Goal: Transaction & Acquisition: Download file/media

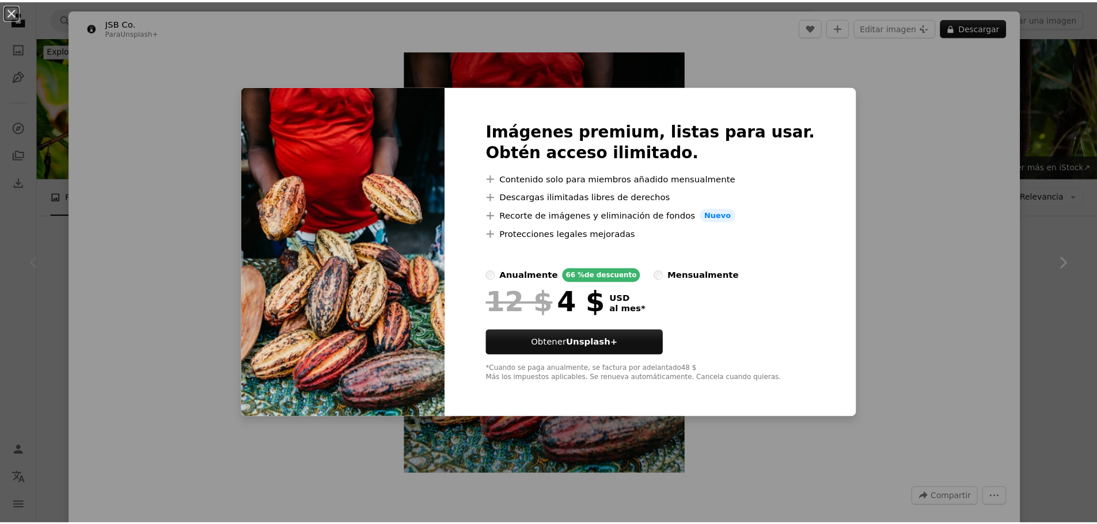
scroll to position [230, 0]
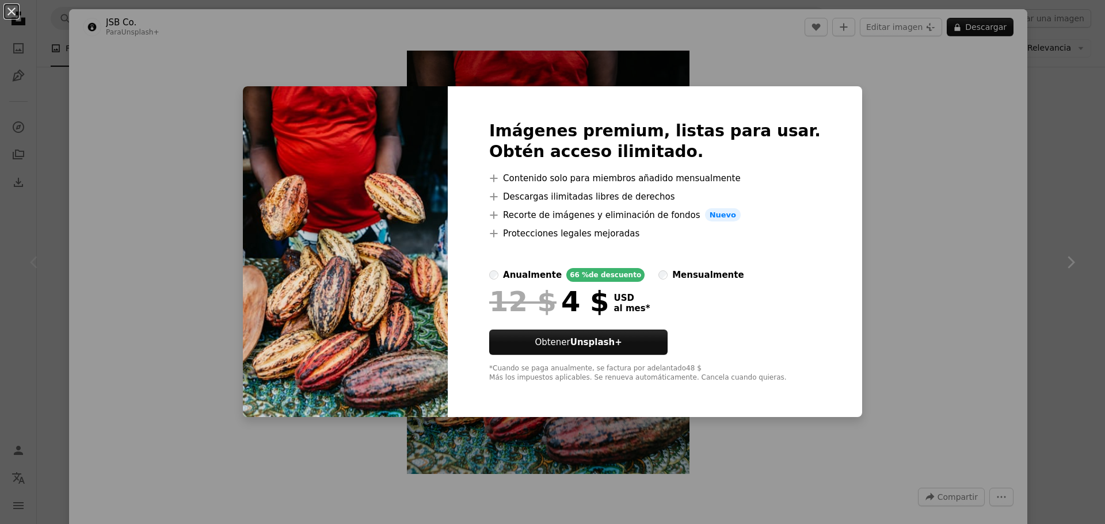
click at [887, 132] on div "An X shape Imágenes premium, listas para usar. Obtén acceso ilimitado. A plus s…" at bounding box center [552, 262] width 1105 height 524
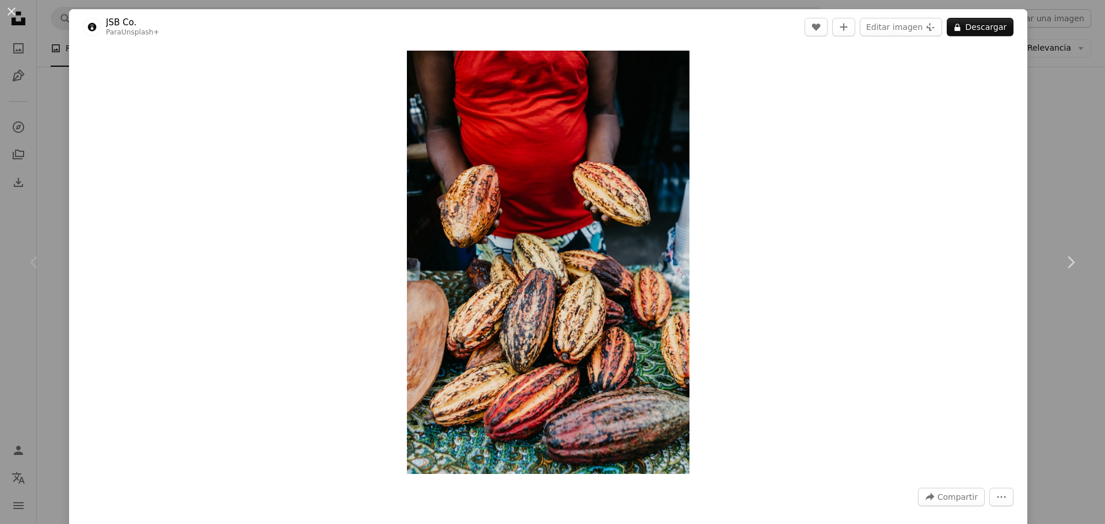
click at [1051, 38] on div "An X shape Chevron left Chevron right JSB Co. Para Unsplash+ A heart A plus sig…" at bounding box center [552, 262] width 1105 height 524
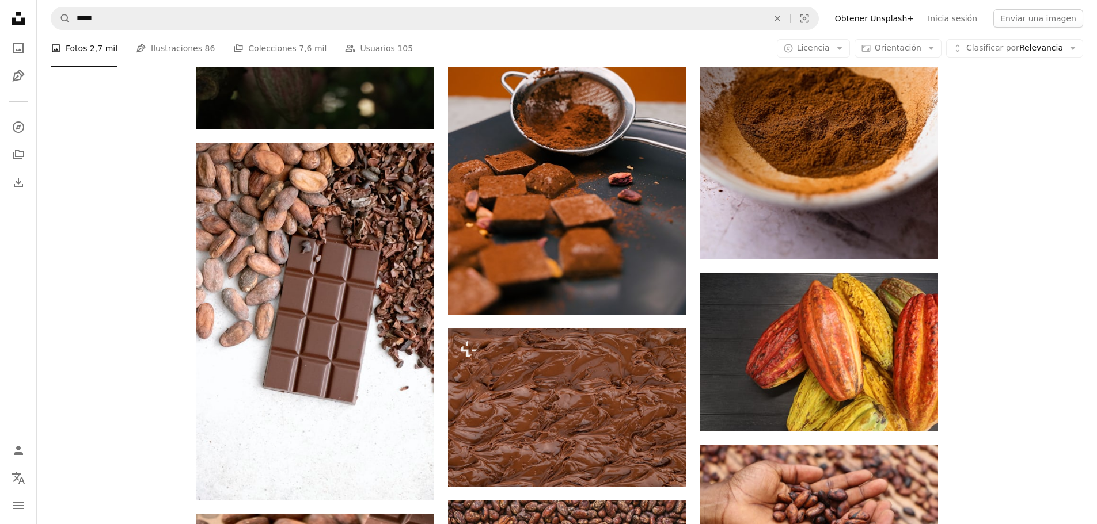
scroll to position [1267, 0]
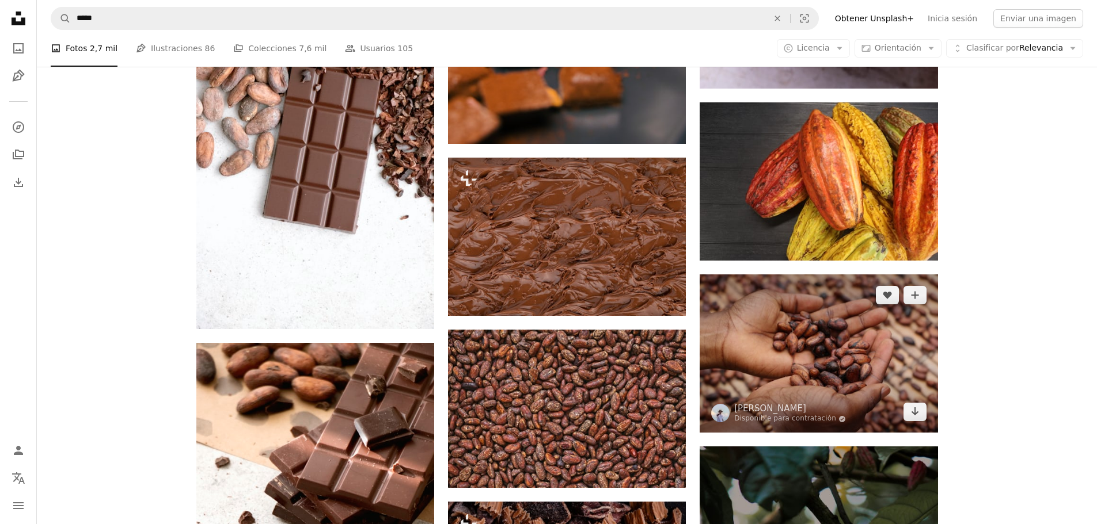
click at [795, 300] on img at bounding box center [819, 354] width 238 height 158
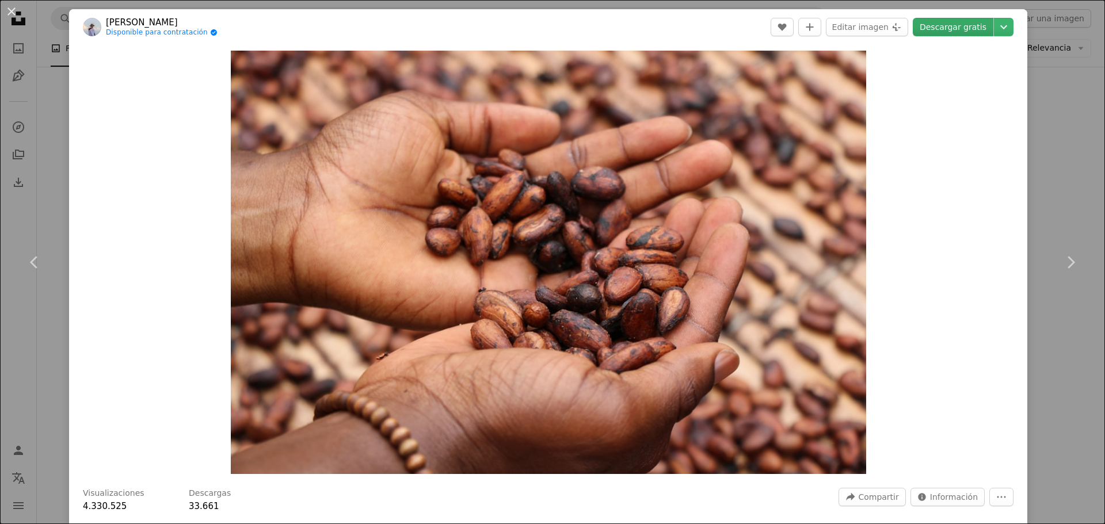
click at [929, 23] on link "Descargar gratis" at bounding box center [953, 27] width 81 height 18
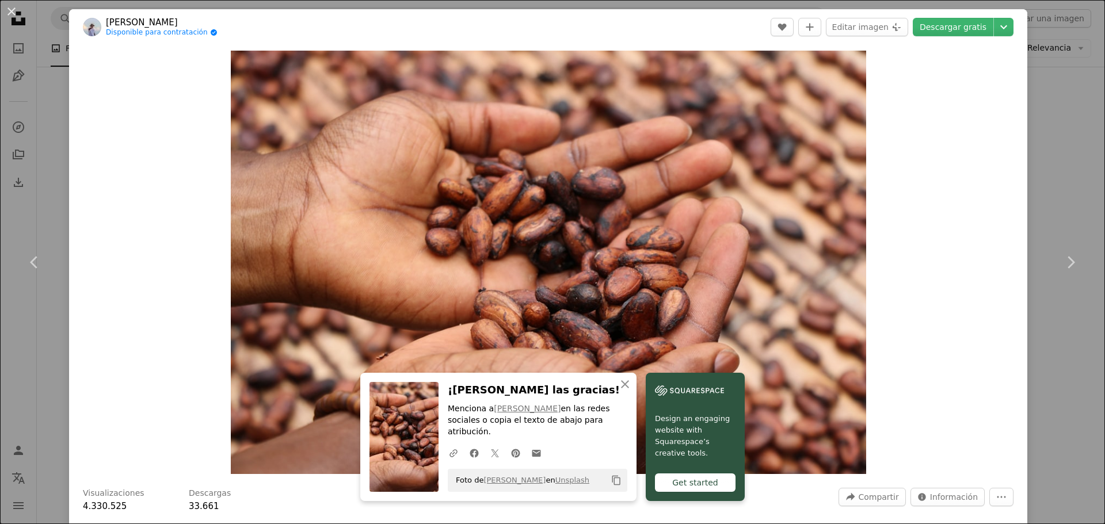
click at [1059, 86] on div "An X shape Chevron left Chevron right An X shape Cerrar ¡Dale las gracias! Menc…" at bounding box center [552, 262] width 1105 height 524
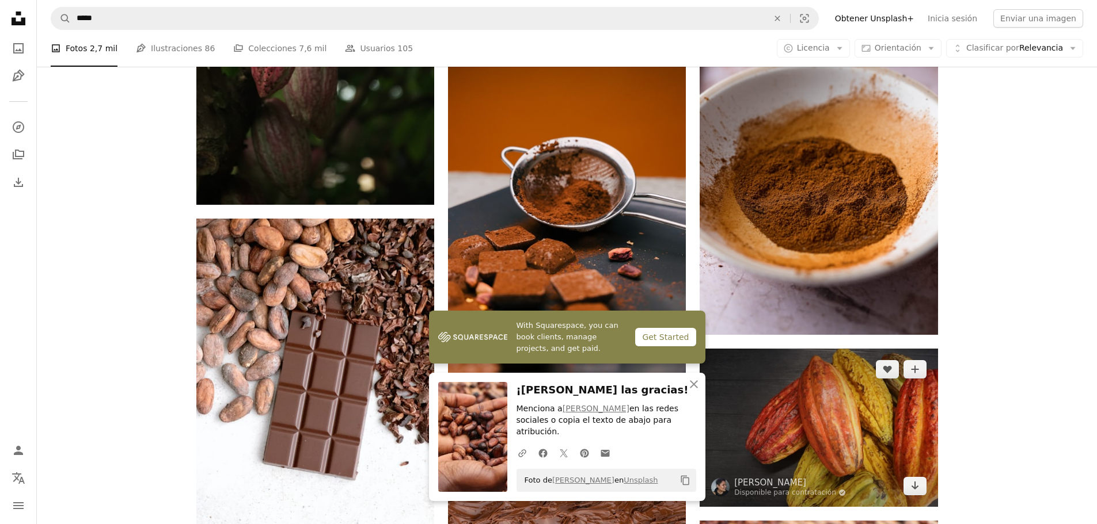
scroll to position [921, 0]
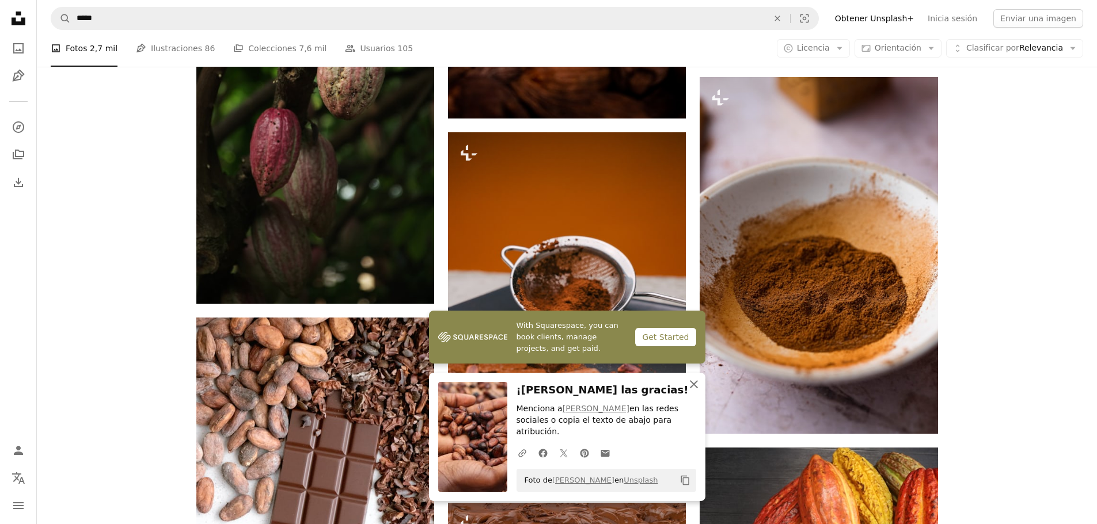
drag, startPoint x: 693, startPoint y: 398, endPoint x: 689, endPoint y: 373, distance: 25.1
click at [693, 391] on icon "An X shape" at bounding box center [694, 385] width 14 height 14
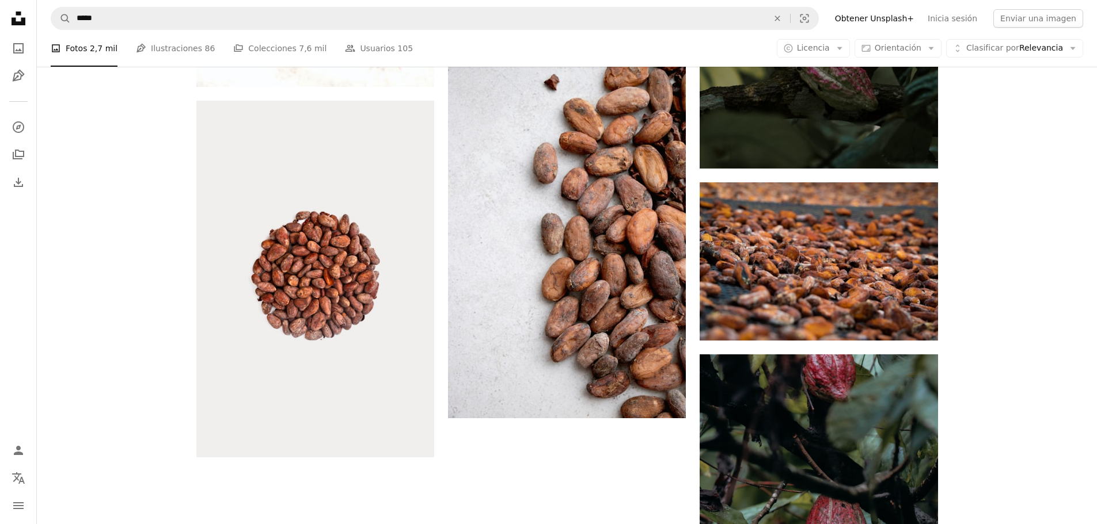
scroll to position [1900, 0]
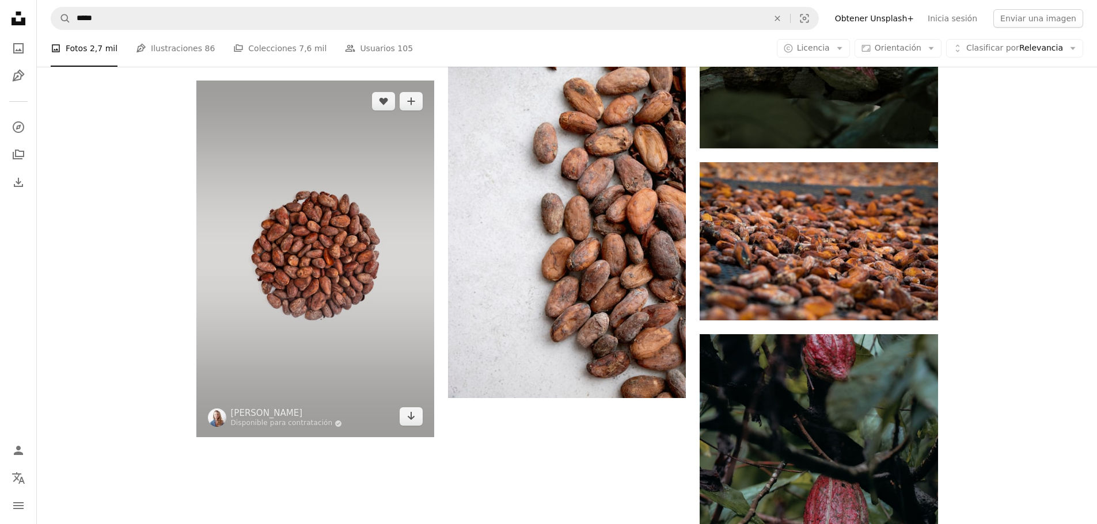
click at [358, 174] on img at bounding box center [315, 259] width 238 height 357
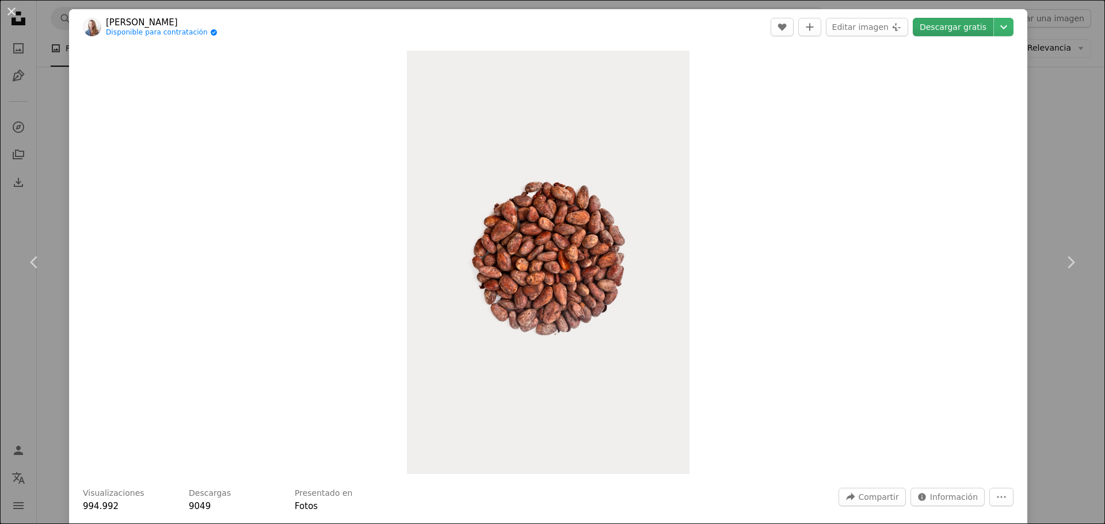
click at [952, 29] on link "Descargar gratis" at bounding box center [953, 27] width 81 height 18
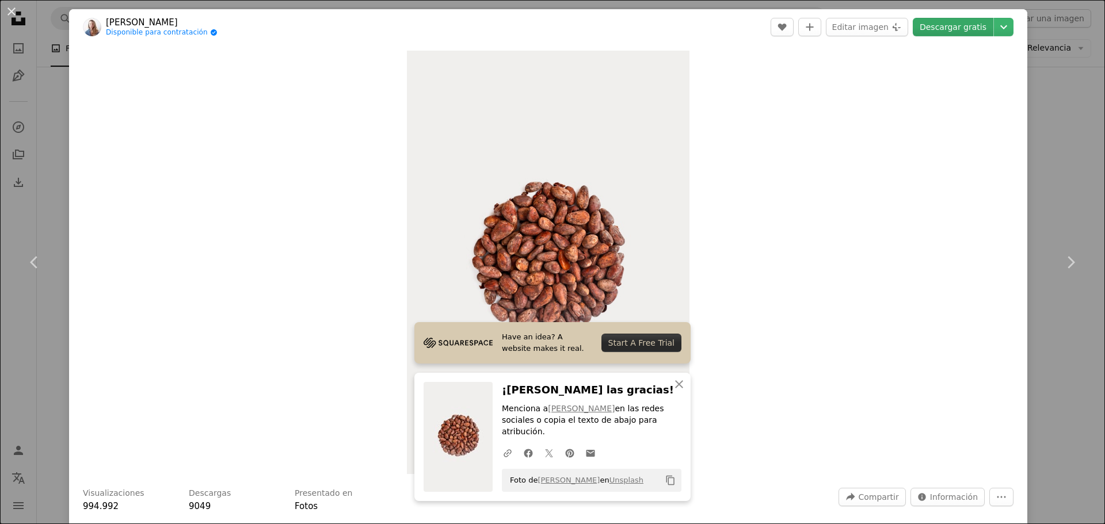
click at [922, 24] on link "Descargar gratis" at bounding box center [953, 27] width 81 height 18
click at [1065, 41] on div "An X shape Chevron left Chevron right Have an idea? A website makes it real. St…" at bounding box center [552, 262] width 1105 height 524
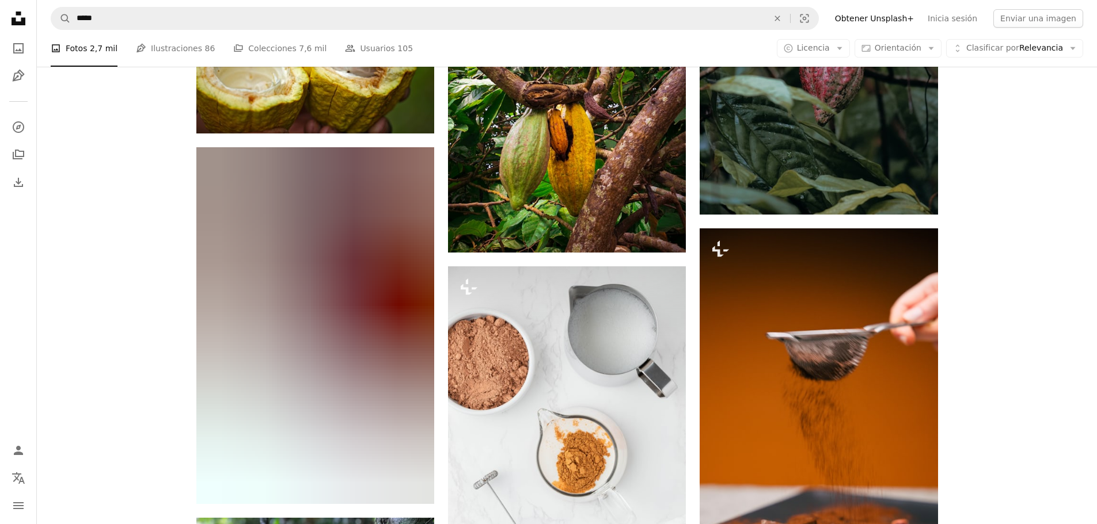
scroll to position [2188, 0]
